Goal: Check status: Check status

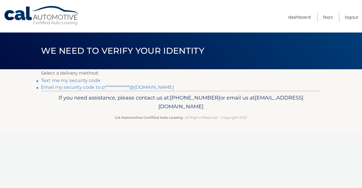
click at [58, 88] on link "**********" at bounding box center [107, 87] width 133 height 5
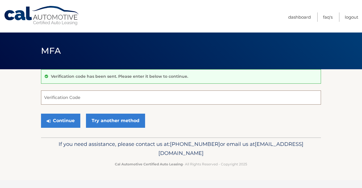
click at [77, 92] on input "Verification Code" at bounding box center [181, 97] width 280 height 14
paste input "761307"
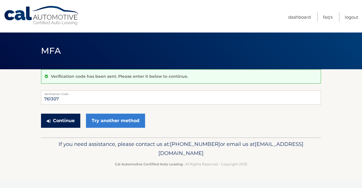
click at [59, 117] on button "Continue" at bounding box center [60, 121] width 39 height 14
click at [72, 102] on input "761307" at bounding box center [181, 97] width 280 height 14
type input "761307"
click at [66, 122] on button "Continue" at bounding box center [60, 121] width 39 height 14
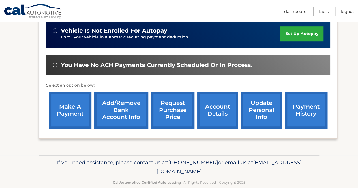
scroll to position [13, 0]
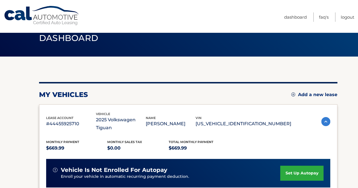
click at [327, 117] on img at bounding box center [325, 121] width 9 height 9
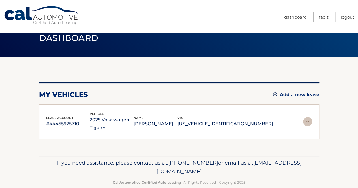
click at [308, 120] on img at bounding box center [307, 121] width 9 height 9
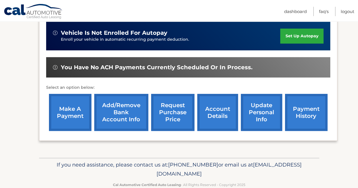
scroll to position [154, 0]
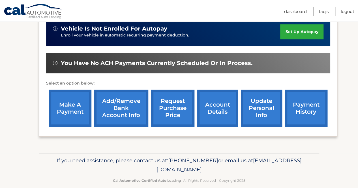
click at [305, 99] on link "payment history" at bounding box center [306, 108] width 42 height 37
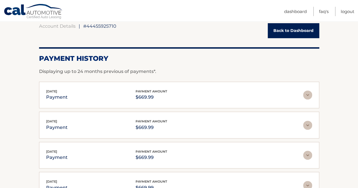
scroll to position [85, 0]
